Goal: Task Accomplishment & Management: Manage account settings

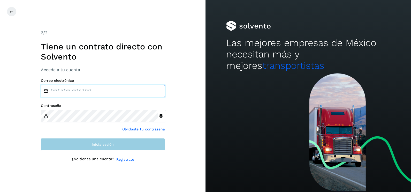
type input "**********"
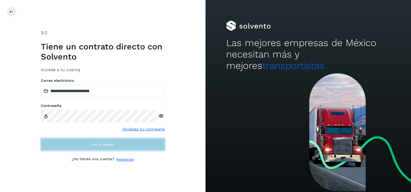
click at [97, 143] on span "Inicia sesión" at bounding box center [103, 144] width 22 height 4
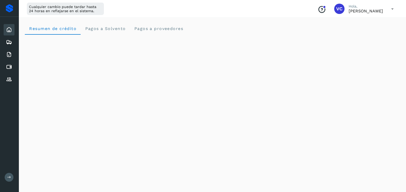
click at [136, 12] on div "Cualquier cambio puede tardar hasta 24 horas en reflejarse en el sistema. Conoc…" at bounding box center [213, 9] width 388 height 18
